Goal: Navigation & Orientation: Find specific page/section

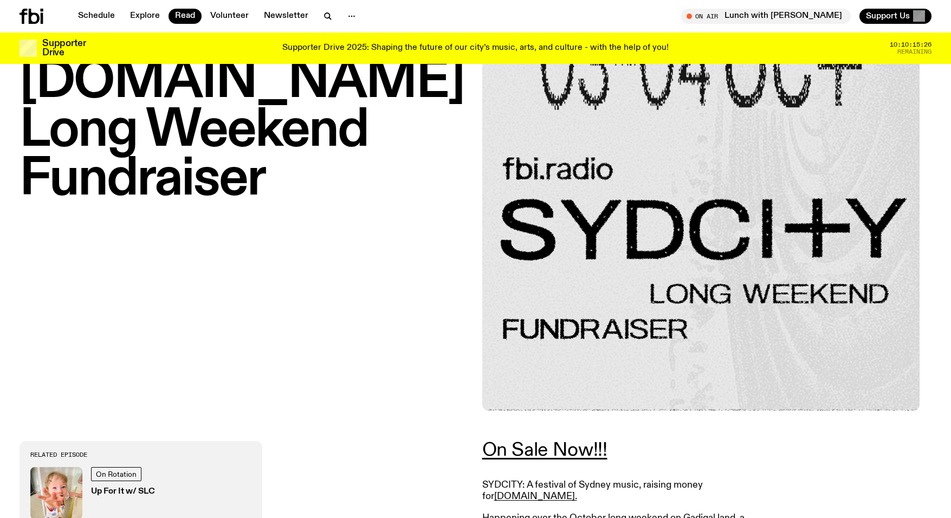
scroll to position [98, 0]
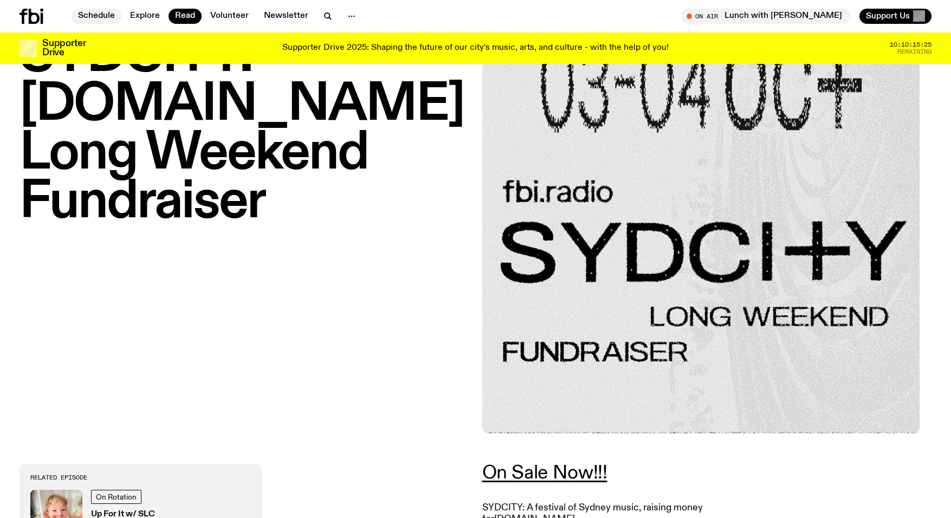
click at [89, 16] on link "Schedule" at bounding box center [97, 16] width 50 height 15
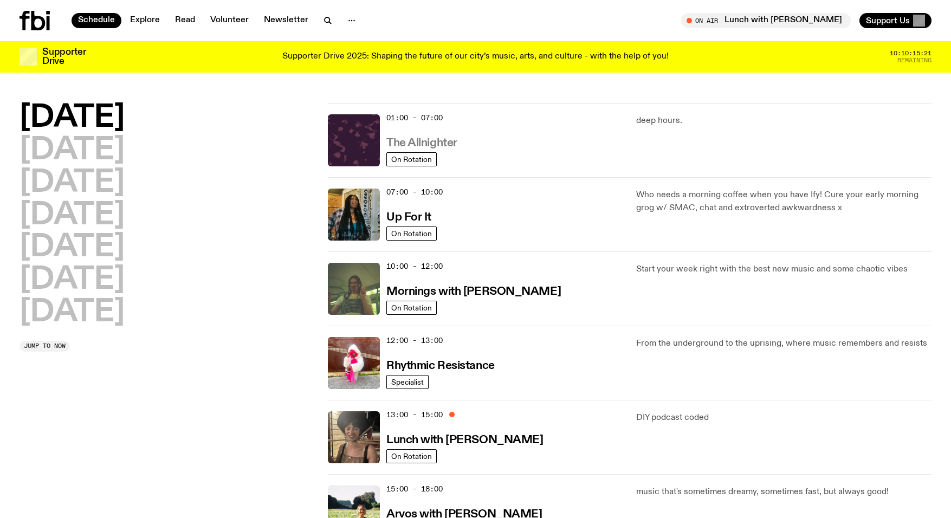
click at [438, 138] on h3 "The Allnighter" at bounding box center [421, 143] width 71 height 11
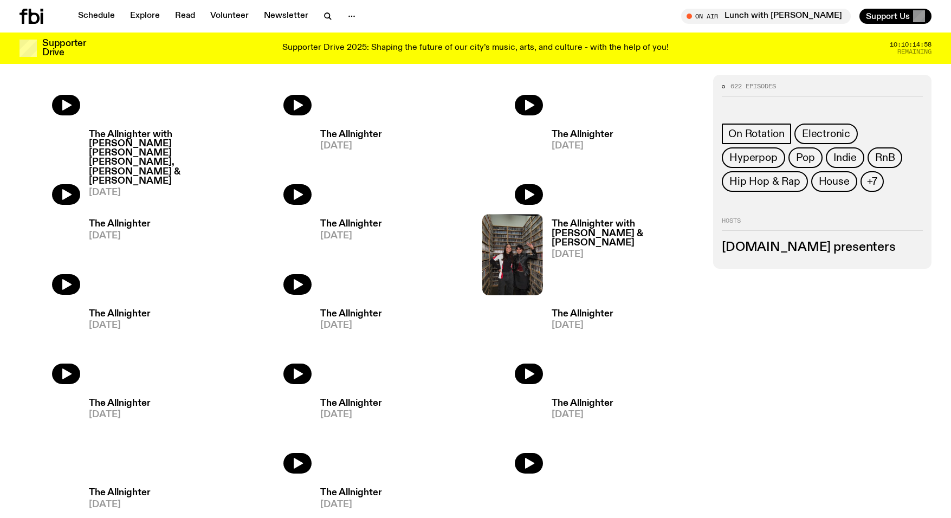
scroll to position [609, 0]
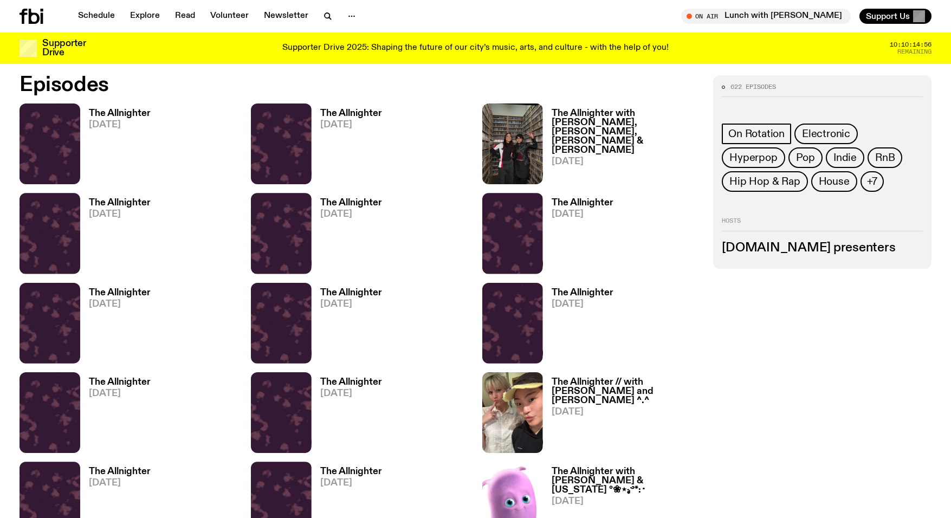
click at [634, 122] on h3 "The Allnighter with [PERSON_NAME], [PERSON_NAME], [PERSON_NAME] & [PERSON_NAME]" at bounding box center [625, 132] width 149 height 46
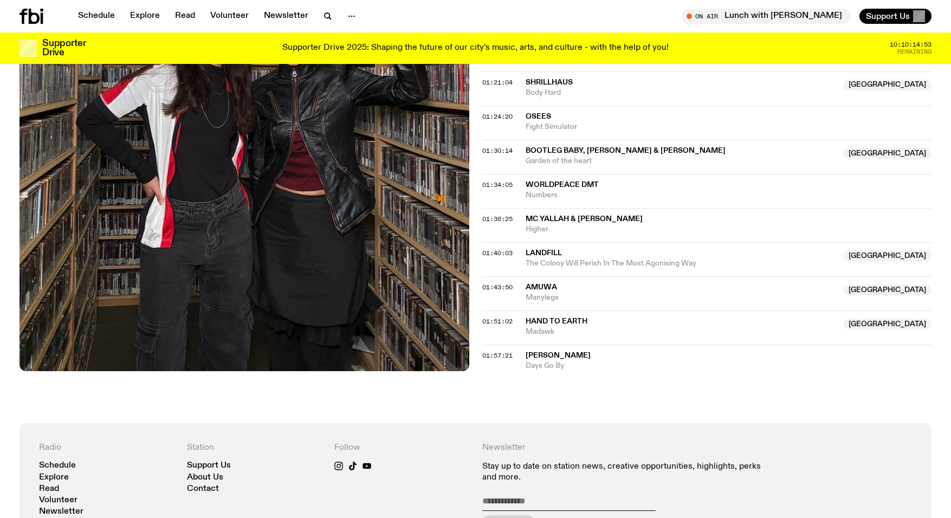
scroll to position [815, 0]
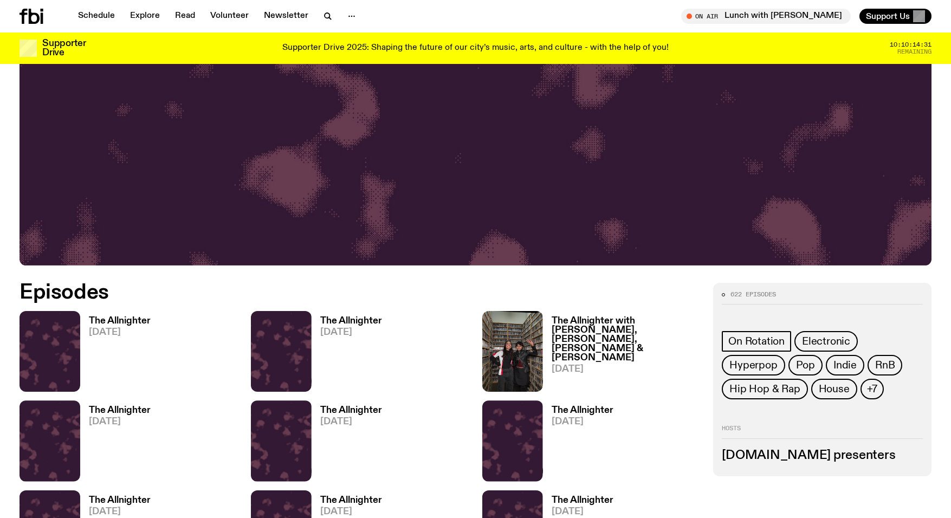
scroll to position [405, 0]
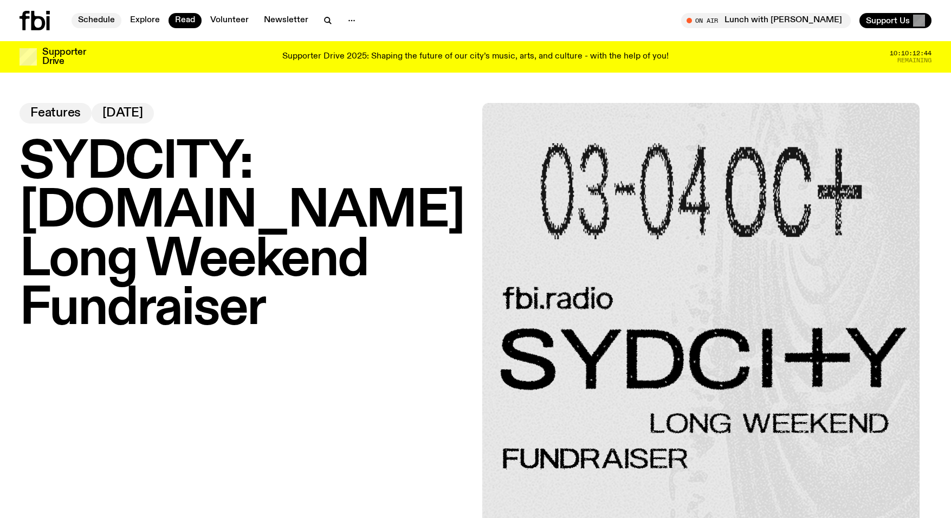
click at [99, 27] on link "Schedule" at bounding box center [97, 20] width 50 height 15
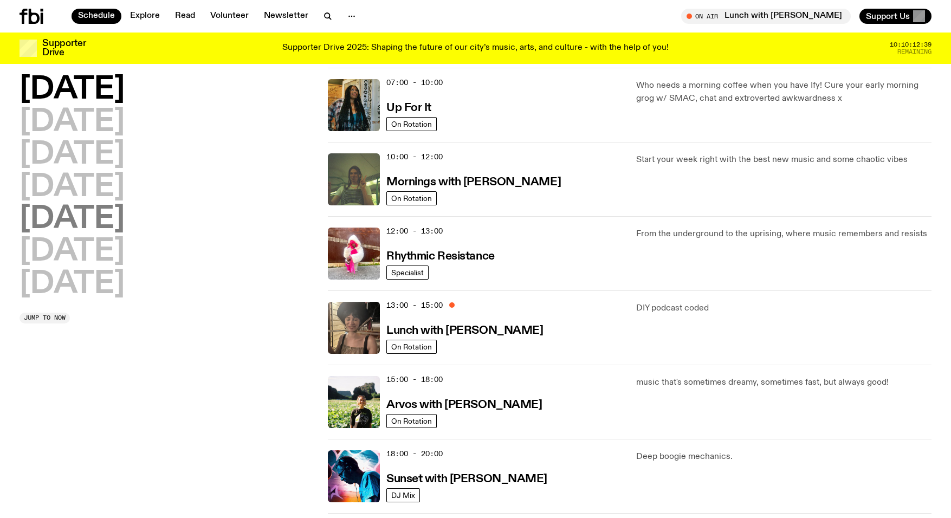
click at [101, 225] on h2 "[DATE]" at bounding box center [72, 219] width 105 height 30
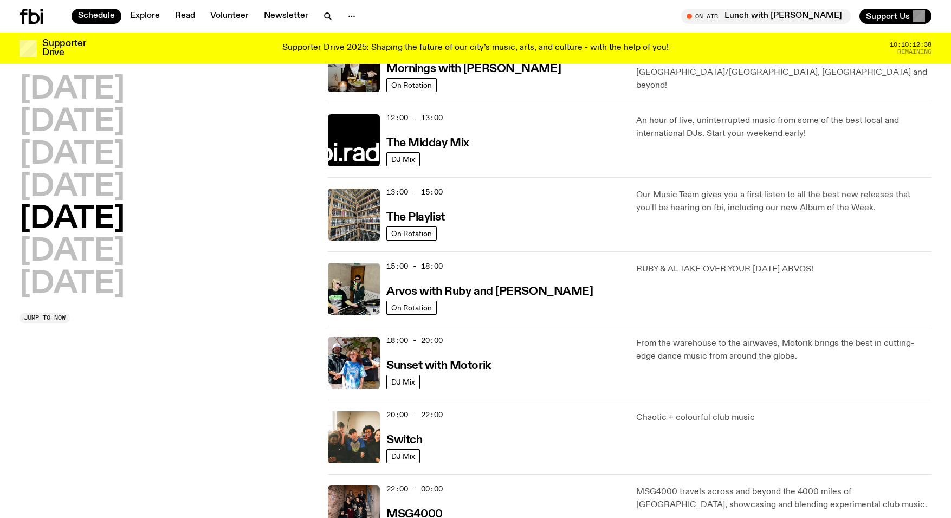
scroll to position [230, 0]
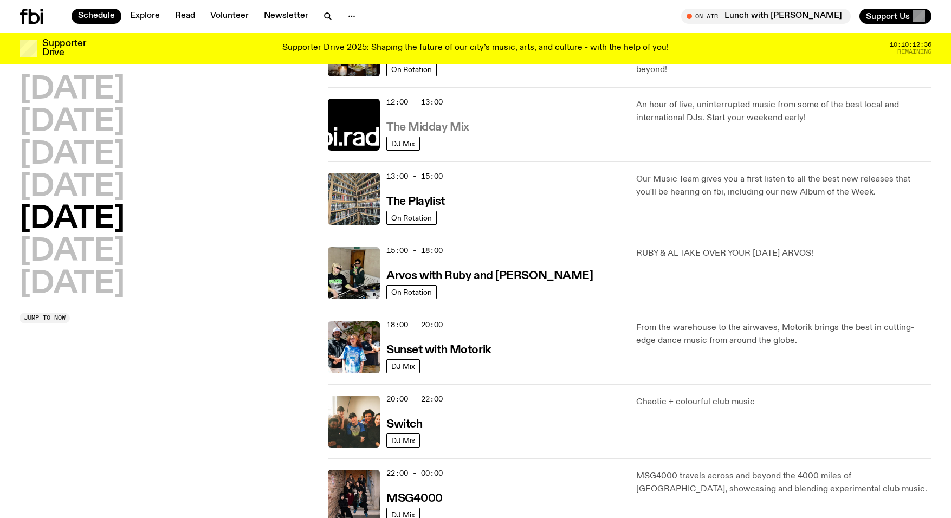
click at [457, 130] on h3 "The Midday Mix" at bounding box center [427, 127] width 83 height 11
